Goal: Task Accomplishment & Management: Manage account settings

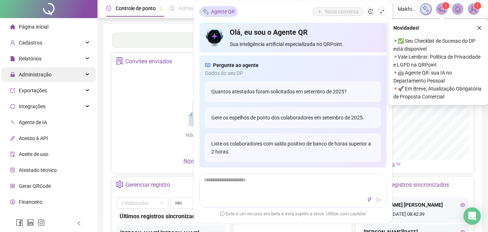
click at [54, 77] on div "Administração" at bounding box center [48, 74] width 94 height 14
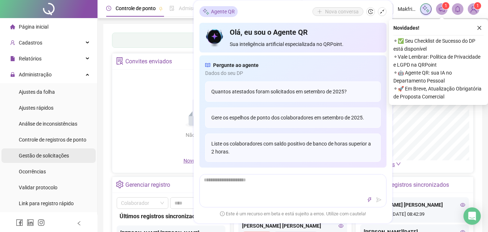
click at [50, 156] on span "Gestão de solicitações" at bounding box center [44, 156] width 50 height 6
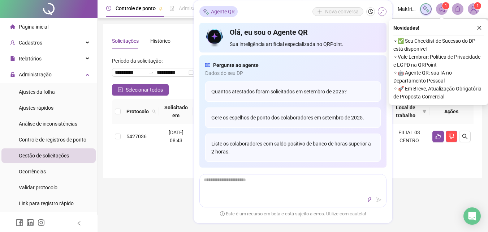
click at [382, 11] on icon "shrink" at bounding box center [382, 11] width 5 height 5
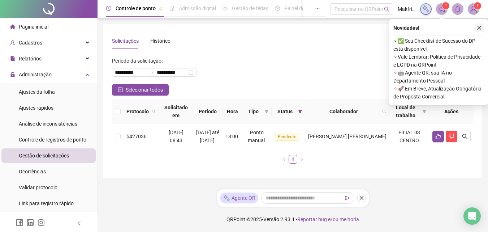
click at [480, 26] on icon "close" at bounding box center [479, 27] width 5 height 5
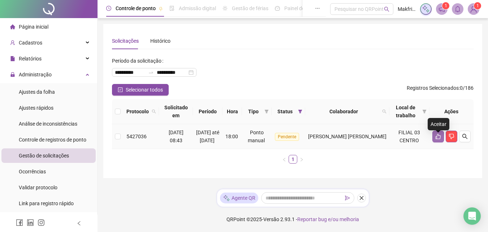
click at [442, 135] on button "button" at bounding box center [439, 136] width 12 height 12
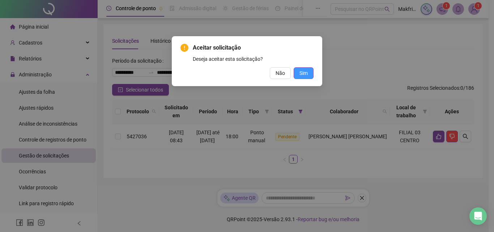
click at [310, 74] on button "Sim" at bounding box center [304, 73] width 20 height 12
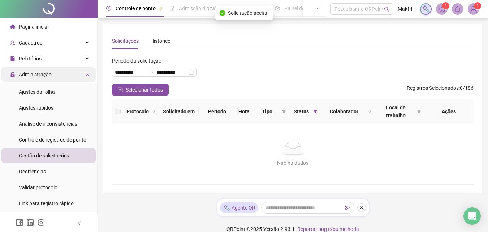
click at [45, 73] on span "Administração" at bounding box center [35, 75] width 33 height 6
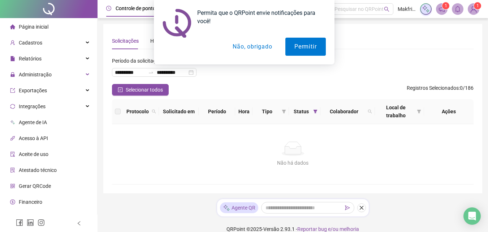
click at [250, 45] on button "Não, obrigado" at bounding box center [252, 47] width 57 height 18
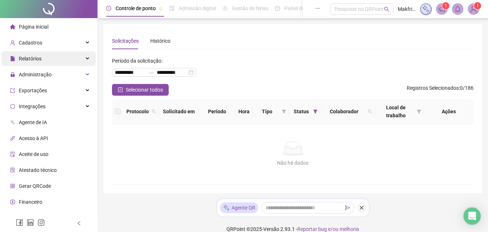
drag, startPoint x: 25, startPoint y: 58, endPoint x: 35, endPoint y: 61, distance: 10.4
click at [25, 58] on span "Relatórios" at bounding box center [30, 59] width 23 height 6
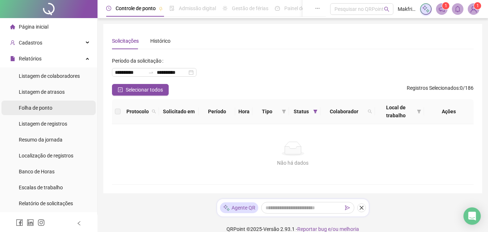
click at [45, 105] on span "Folha de ponto" at bounding box center [36, 108] width 34 height 6
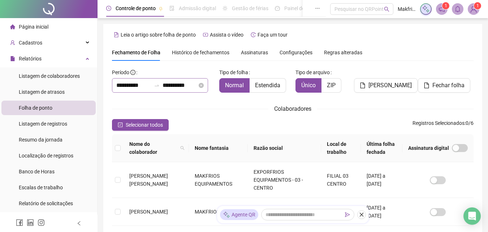
scroll to position [32, 0]
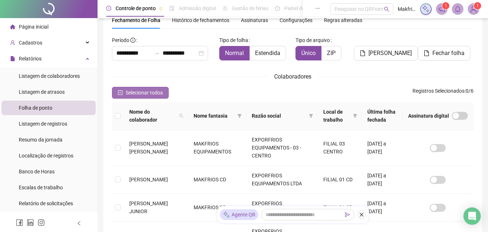
click at [153, 93] on span "Selecionar todos" at bounding box center [144, 93] width 37 height 8
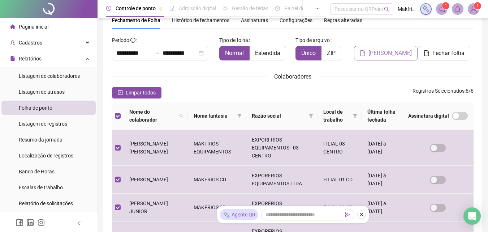
click at [394, 53] on span "[PERSON_NAME]" at bounding box center [390, 53] width 43 height 9
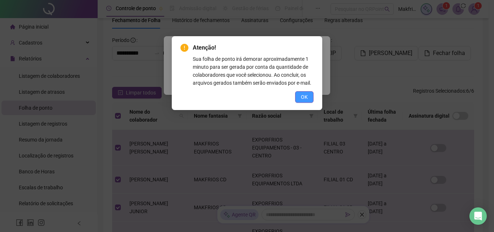
click at [306, 95] on span "OK" at bounding box center [304, 97] width 7 height 8
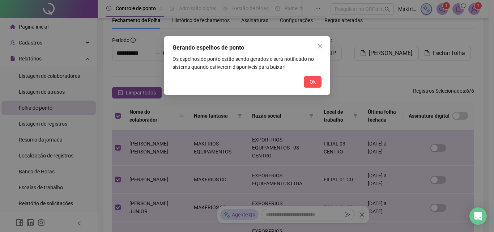
click at [312, 81] on span "Ok" at bounding box center [312, 82] width 6 height 8
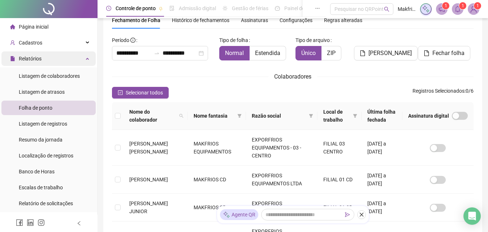
click at [46, 61] on div "Relatórios" at bounding box center [48, 58] width 94 height 14
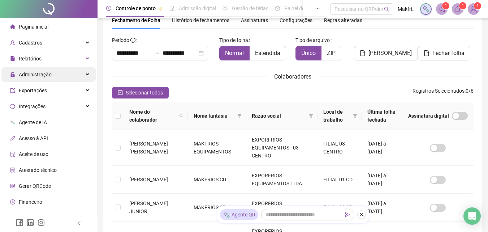
click at [50, 72] on span "Administração" at bounding box center [35, 75] width 33 height 6
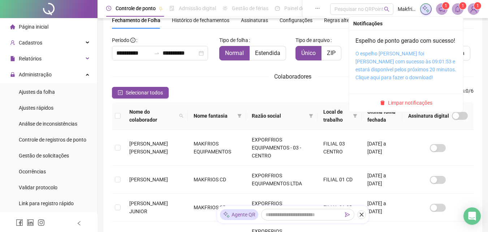
click at [398, 64] on link "O espelho [PERSON_NAME] foi [PERSON_NAME] com sucesso às 09:01:53 e estará disp…" at bounding box center [406, 66] width 101 height 30
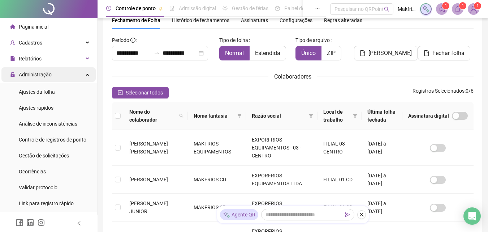
click at [42, 75] on span "Administração" at bounding box center [35, 75] width 33 height 6
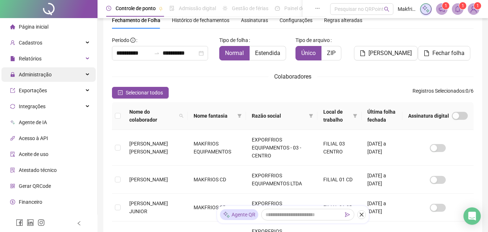
click at [37, 74] on span "Administração" at bounding box center [35, 75] width 33 height 6
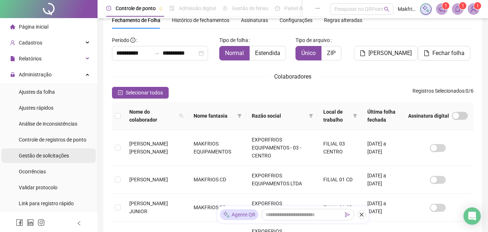
drag, startPoint x: 50, startPoint y: 156, endPoint x: 69, endPoint y: 155, distance: 19.5
click at [50, 156] on span "Gestão de solicitações" at bounding box center [44, 156] width 50 height 6
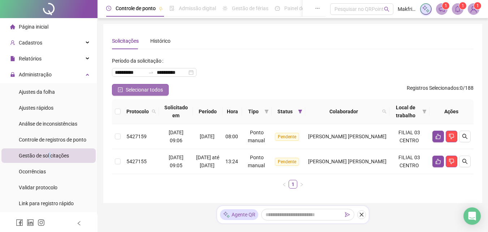
click at [158, 93] on span "Selecionar todos" at bounding box center [144, 90] width 37 height 8
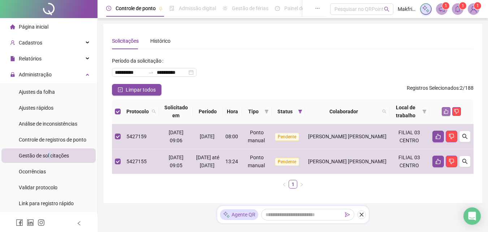
click at [445, 111] on icon "like" at bounding box center [446, 111] width 5 height 5
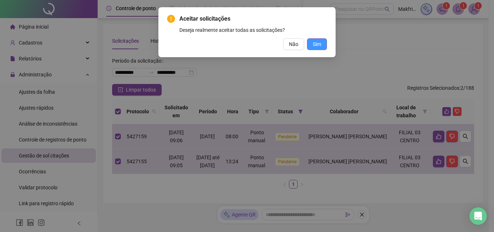
click at [321, 46] on button "Sim" at bounding box center [317, 44] width 20 height 12
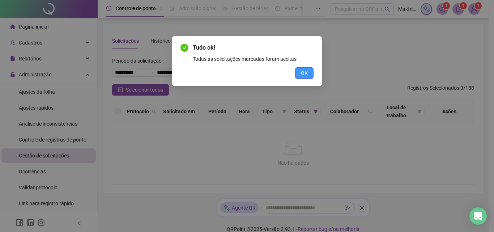
click at [309, 70] on button "OK" at bounding box center [304, 73] width 18 height 12
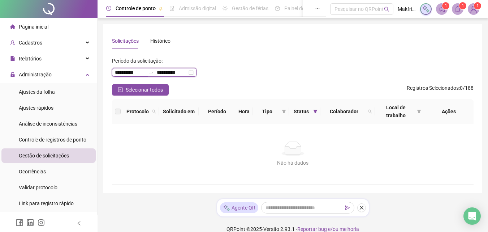
click at [128, 73] on input "**********" at bounding box center [130, 72] width 30 height 8
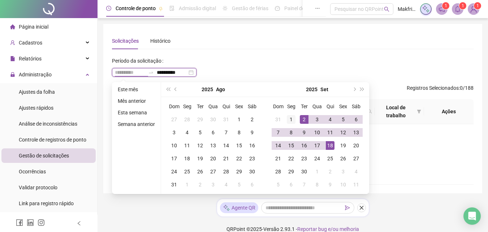
type input "**********"
click at [291, 121] on div "1" at bounding box center [291, 119] width 9 height 9
type input "**********"
click at [329, 144] on div "18" at bounding box center [330, 145] width 9 height 9
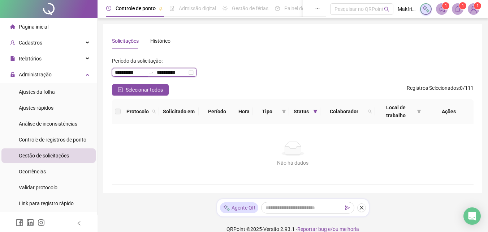
click at [127, 73] on input "**********" at bounding box center [130, 72] width 30 height 8
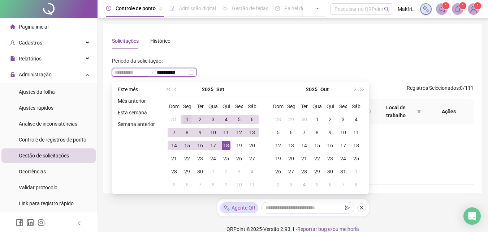
type input "**********"
click at [187, 117] on div "1" at bounding box center [187, 119] width 9 height 9
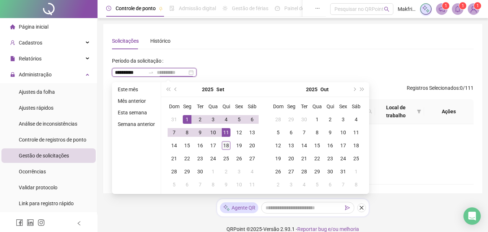
type input "**********"
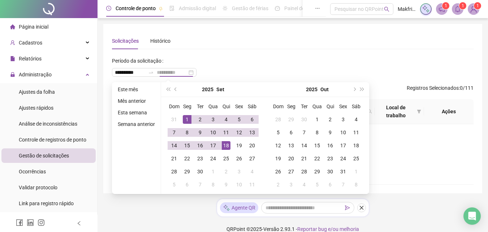
click at [224, 144] on div "18" at bounding box center [226, 145] width 9 height 9
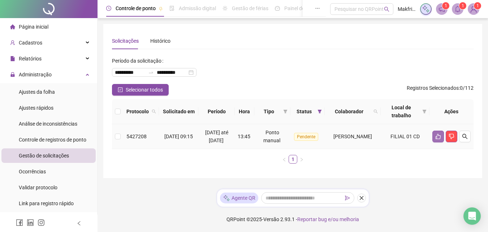
click at [440, 139] on icon "like" at bounding box center [438, 136] width 5 height 5
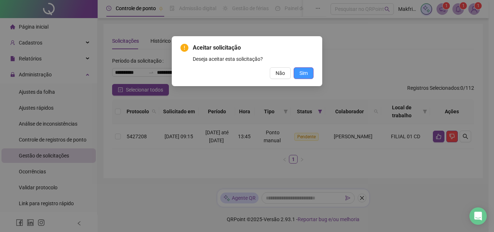
click at [302, 74] on span "Sim" at bounding box center [303, 73] width 8 height 8
